Goal: Information Seeking & Learning: Check status

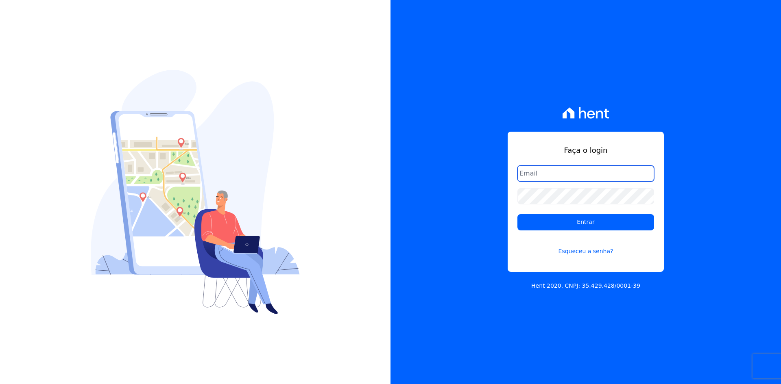
click at [542, 179] on input "email" at bounding box center [585, 173] width 137 height 16
type input "alexandre@trapisa.com.br"
click at [565, 213] on form "alexandre@trapisa.com.br Entrar Esqueceu a senha?" at bounding box center [585, 215] width 137 height 100
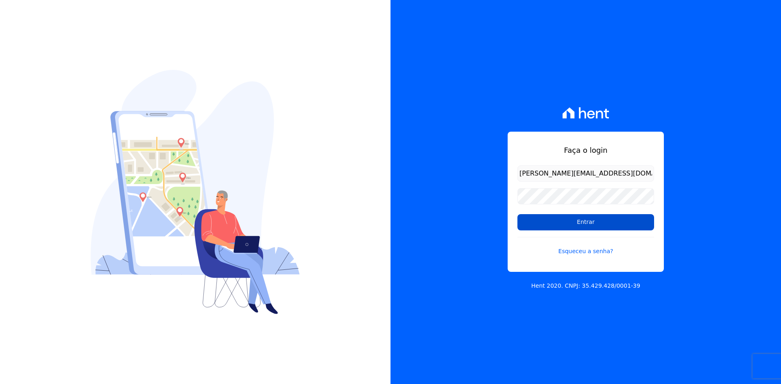
click at [559, 222] on input "Entrar" at bounding box center [585, 222] width 137 height 16
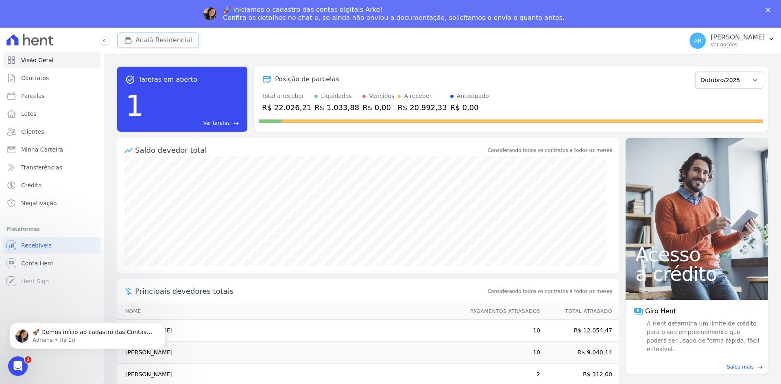
click at [161, 39] on button "Acaiá Residencial" at bounding box center [158, 40] width 82 height 15
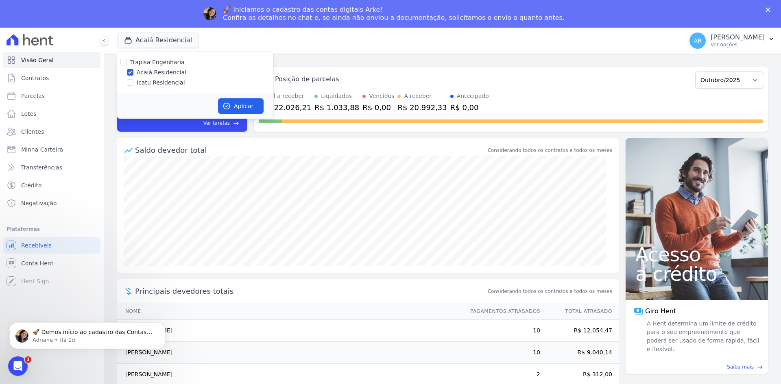
click at [159, 81] on label "Icatu Residencial" at bounding box center [161, 82] width 48 height 9
click at [133, 81] on input "Icatu Residencial" at bounding box center [130, 82] width 7 height 7
checkbox input "true"
click at [226, 104] on icon "button" at bounding box center [226, 106] width 8 height 8
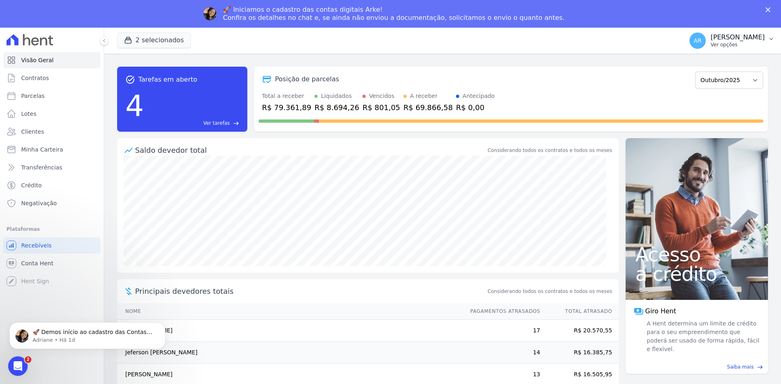
click at [711, 43] on p "Ver opções" at bounding box center [737, 44] width 54 height 7
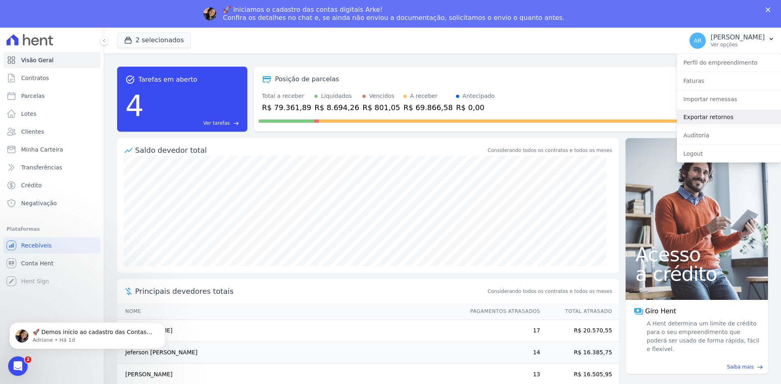
click at [716, 119] on link "Exportar retornos" at bounding box center [729, 117] width 104 height 15
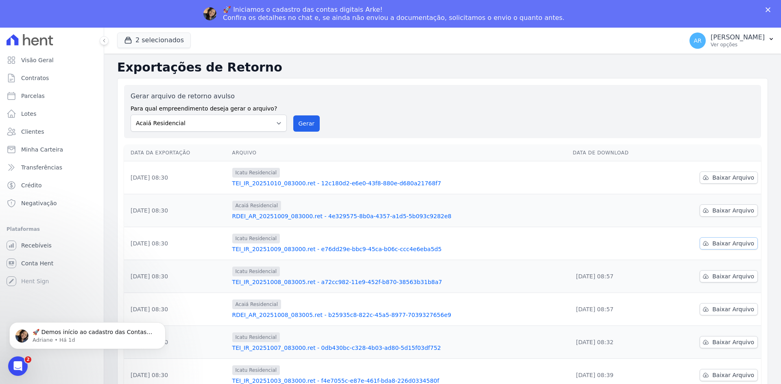
click at [712, 241] on span "Baixar Arquivo" at bounding box center [733, 243] width 42 height 8
click at [718, 198] on td "Baixar Arquivo" at bounding box center [712, 210] width 97 height 33
click at [722, 209] on span "Baixar Arquivo" at bounding box center [733, 211] width 42 height 8
click at [712, 179] on span "Baixar Arquivo" at bounding box center [733, 178] width 42 height 8
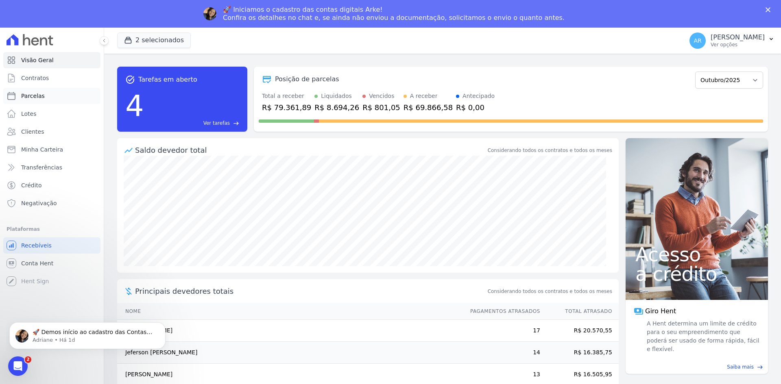
click at [34, 98] on span "Parcelas" at bounding box center [33, 96] width 24 height 8
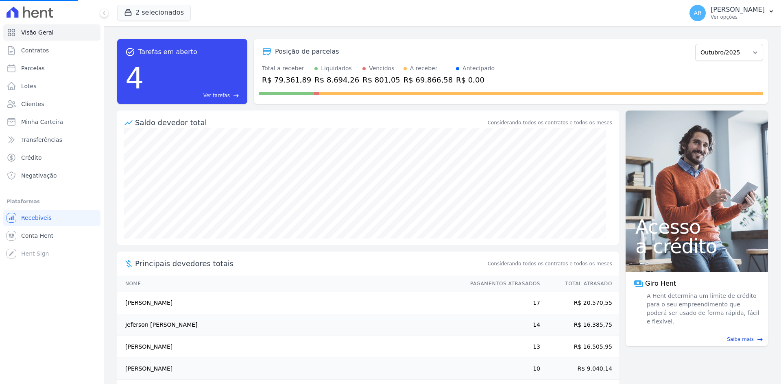
select select
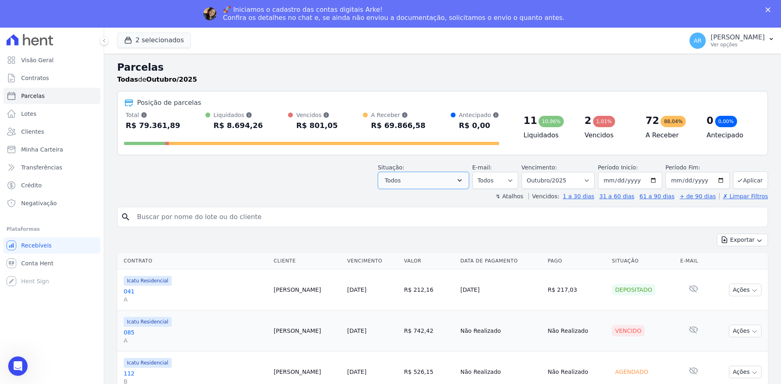
click at [434, 183] on button "Todos" at bounding box center [423, 180] width 91 height 17
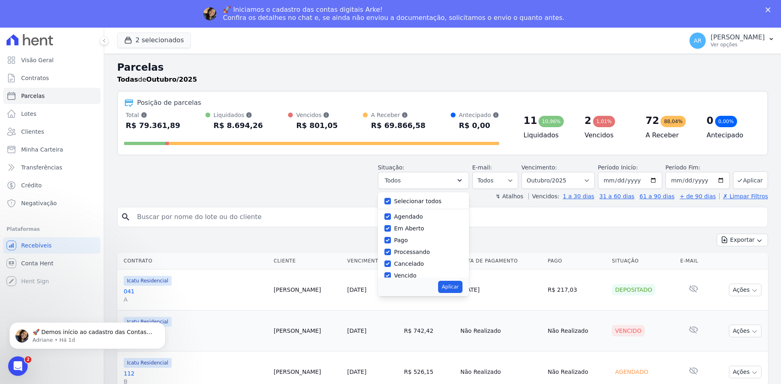
click at [415, 202] on label "Selecionar todos" at bounding box center [418, 201] width 48 height 7
click at [391, 202] on input "Selecionar todos" at bounding box center [387, 201] width 7 height 7
checkbox input "false"
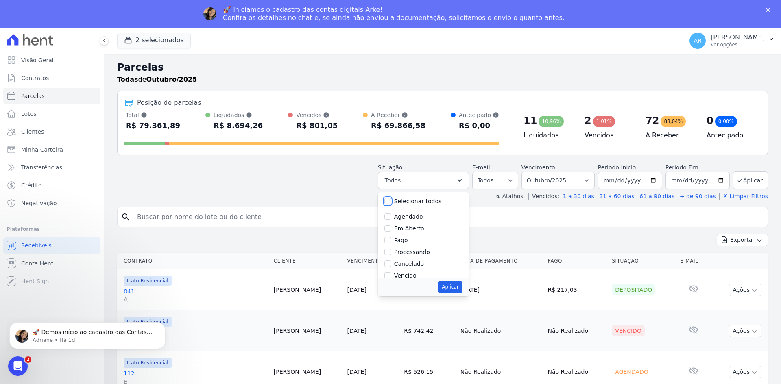
checkbox input "false"
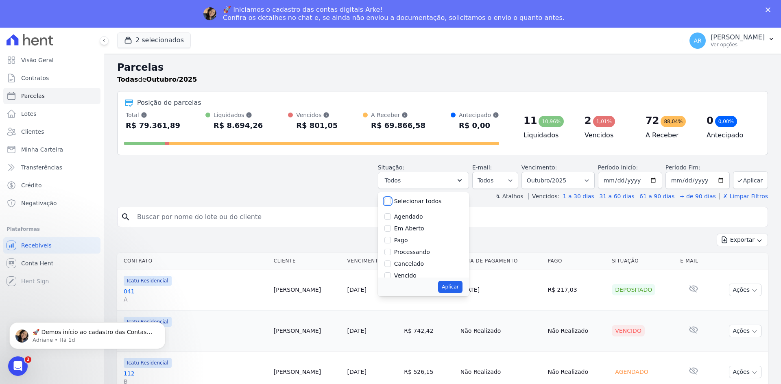
checkbox input "false"
click at [424, 200] on label "Selecionar todos" at bounding box center [418, 201] width 48 height 7
click at [391, 200] on input "Selecionar todos" at bounding box center [387, 201] width 7 height 7
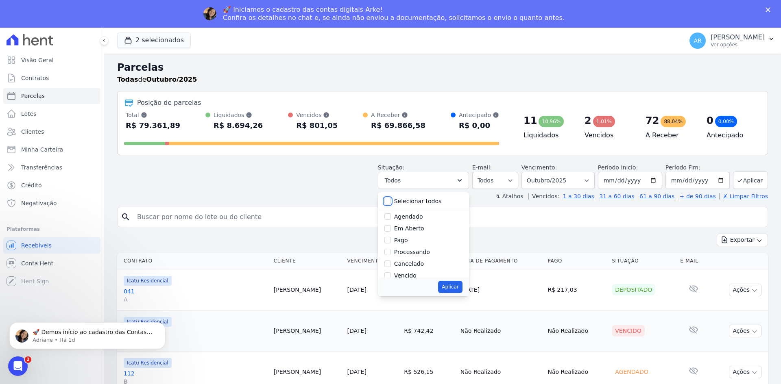
checkbox input "true"
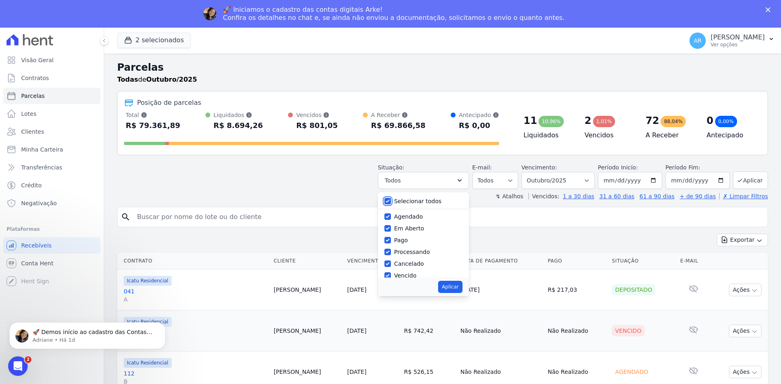
checkbox input "true"
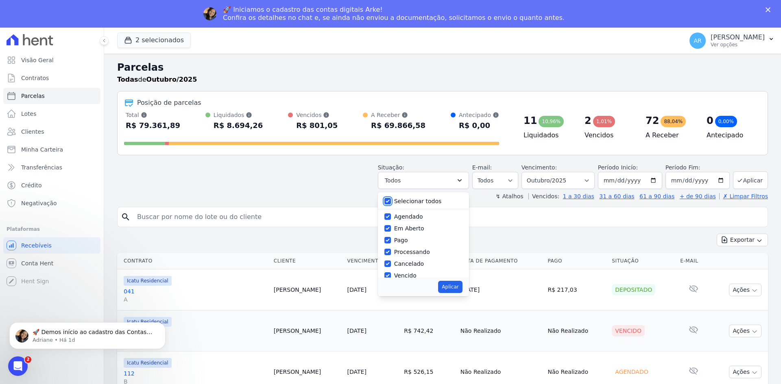
checkbox input "true"
click at [424, 199] on label "Selecionar todos" at bounding box center [418, 201] width 48 height 7
click at [391, 199] on input "Selecionar todos" at bounding box center [387, 201] width 7 height 7
checkbox input "false"
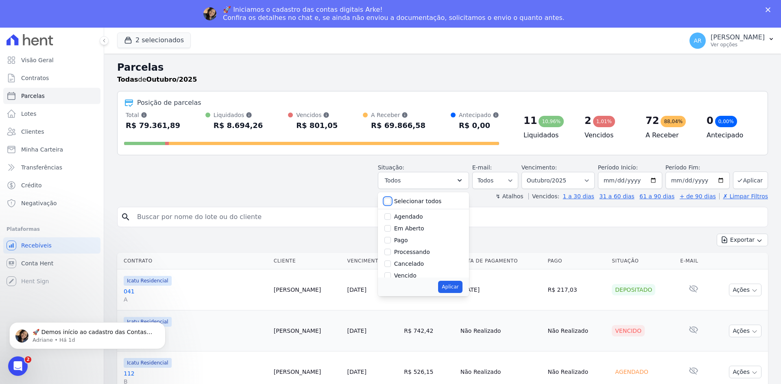
checkbox input "false"
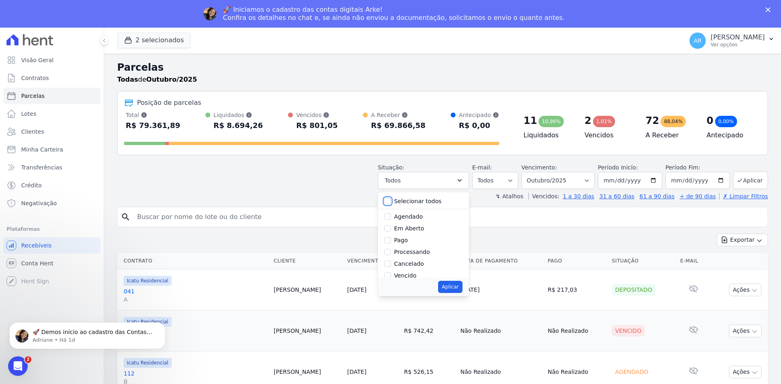
checkbox input "false"
click at [408, 241] on label "Pago" at bounding box center [401, 240] width 14 height 7
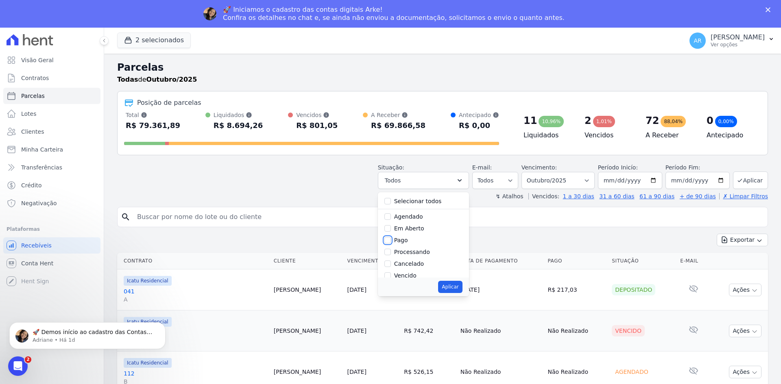
click at [391, 241] on input "Pago" at bounding box center [387, 240] width 7 height 7
checkbox input "true"
click at [409, 258] on div "Processando" at bounding box center [423, 252] width 78 height 12
click at [411, 255] on label "Processando" at bounding box center [412, 252] width 36 height 7
click at [391, 255] on input "Processando" at bounding box center [387, 252] width 7 height 7
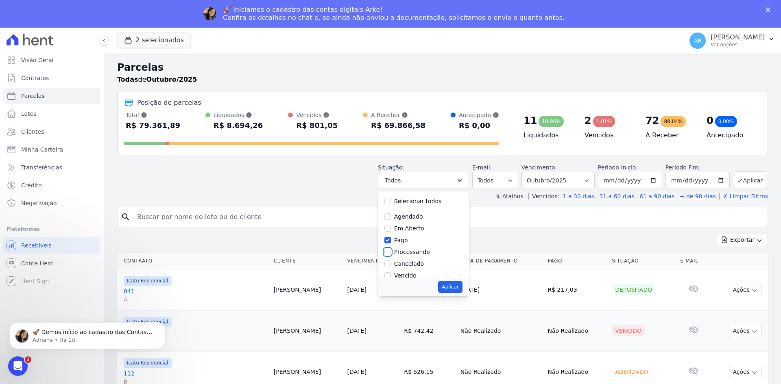
checkbox input "true"
click at [410, 247] on label "Depositado" at bounding box center [410, 245] width 33 height 7
click at [391, 247] on input "Depositado" at bounding box center [387, 245] width 7 height 7
checkbox input "true"
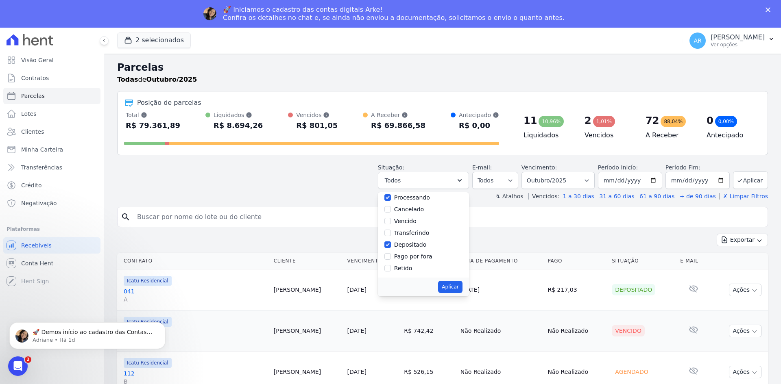
click at [412, 235] on label "Transferindo" at bounding box center [411, 233] width 35 height 7
click at [391, 235] on input "Transferindo" at bounding box center [387, 233] width 7 height 7
checkbox input "true"
click at [411, 272] on div "Retido" at bounding box center [403, 268] width 18 height 9
click at [409, 267] on label "Retido" at bounding box center [403, 268] width 18 height 7
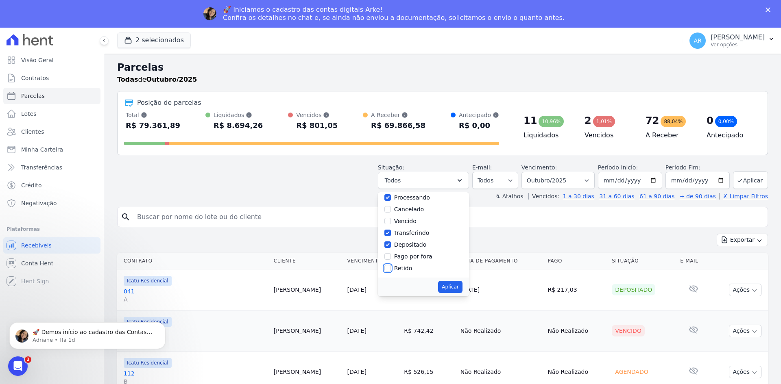
click at [391, 267] on input "Retido" at bounding box center [387, 268] width 7 height 7
checkbox input "true"
click at [461, 287] on button "Aplicar" at bounding box center [450, 287] width 24 height 12
select select "paid"
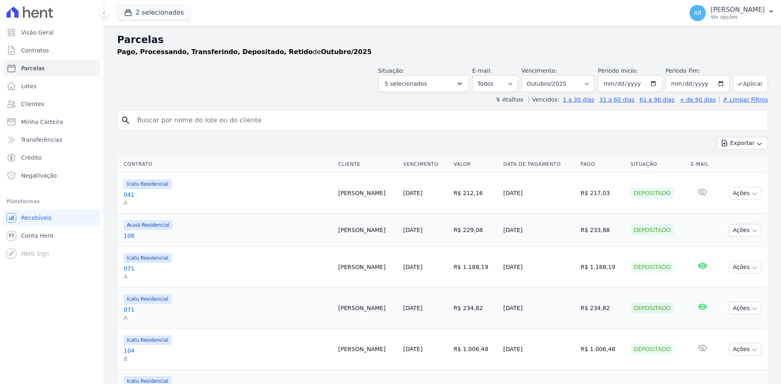
select select
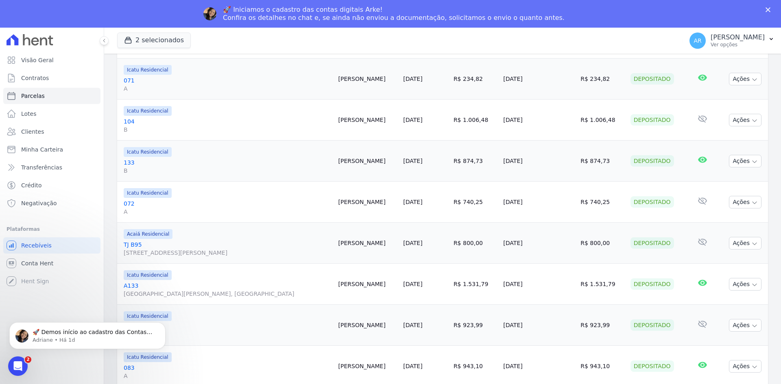
click at [411, 383] on td "20/10/2025" at bounding box center [425, 366] width 50 height 41
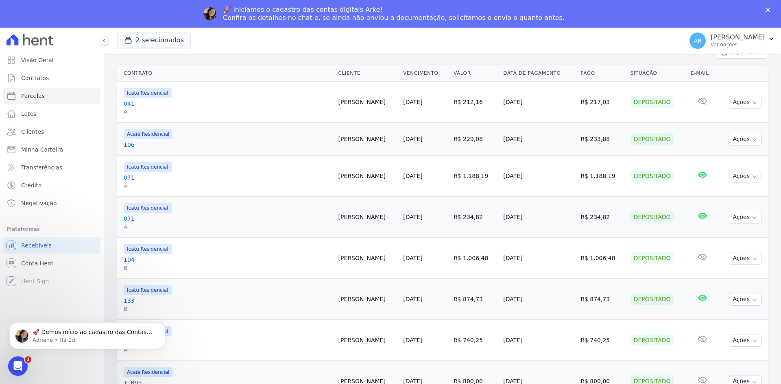
scroll to position [122, 0]
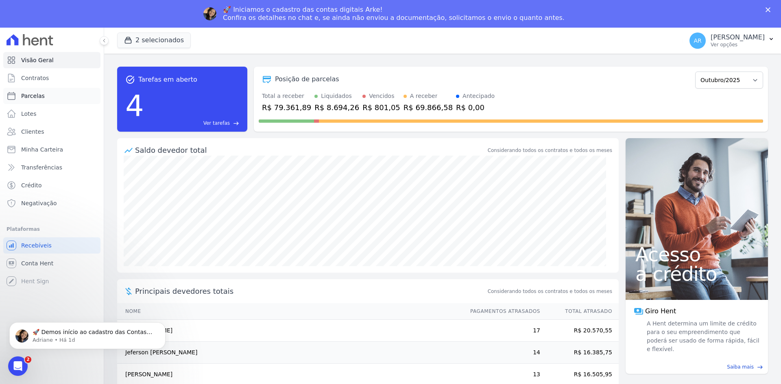
click at [35, 97] on span "Parcelas" at bounding box center [33, 96] width 24 height 8
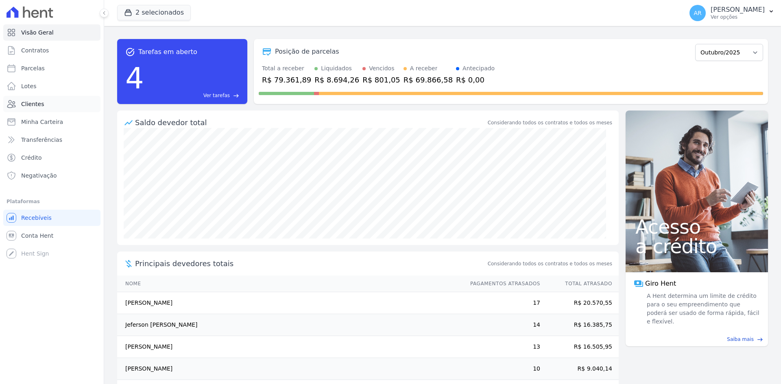
select select
